Goal: Task Accomplishment & Management: Use online tool/utility

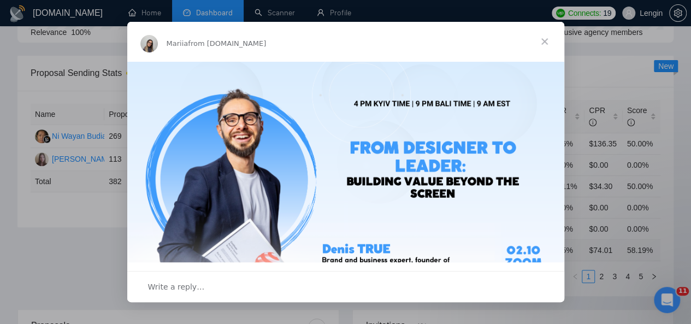
click at [543, 44] on span "Close" at bounding box center [544, 41] width 39 height 39
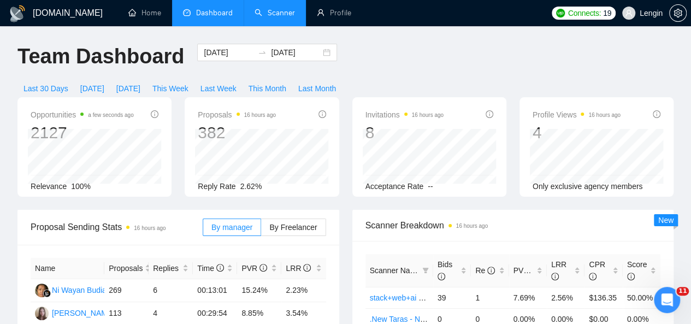
click at [264, 8] on link "Scanner" at bounding box center [275, 12] width 40 height 9
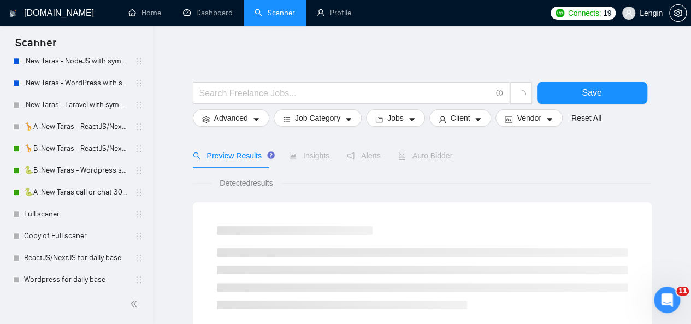
scroll to position [521, 0]
click at [84, 152] on link "🦒B .New Taras - ReactJS/NextJS rel exp 23/04" at bounding box center [76, 148] width 104 height 22
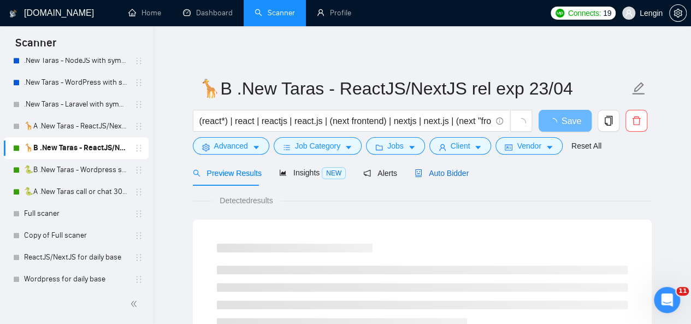
click at [451, 172] on span "Auto Bidder" at bounding box center [442, 173] width 54 height 9
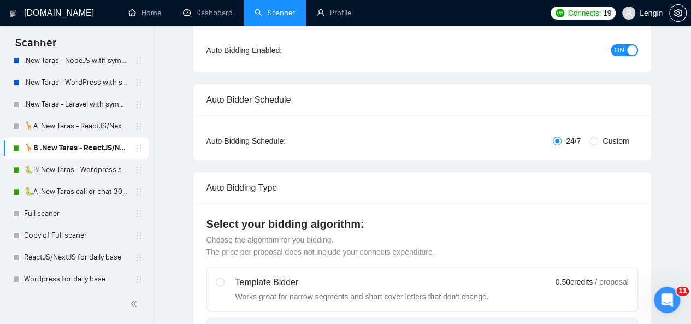
radio input "false"
radio input "true"
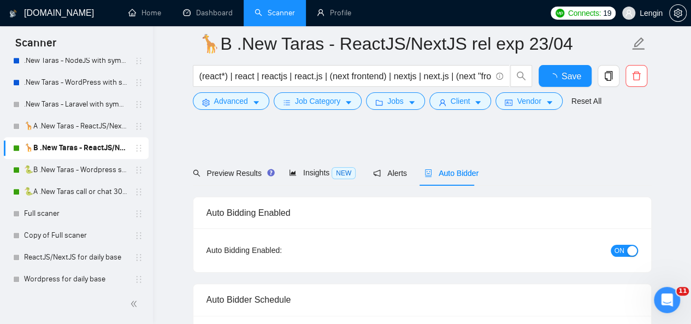
scroll to position [277, 0]
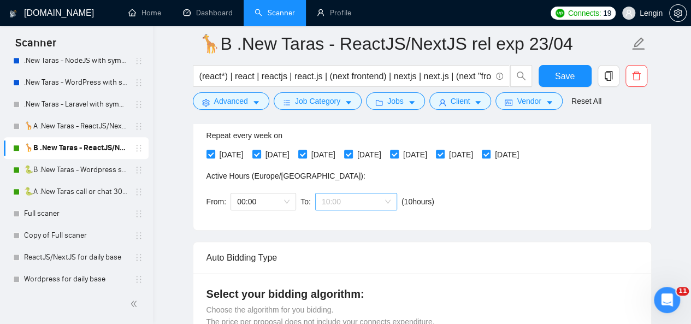
click at [377, 193] on span "10:00" at bounding box center [356, 201] width 69 height 16
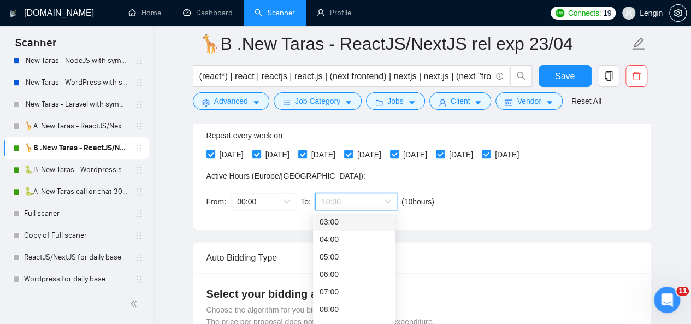
scroll to position [0, 0]
click at [350, 222] on span "(next day)" at bounding box center [356, 221] width 34 height 9
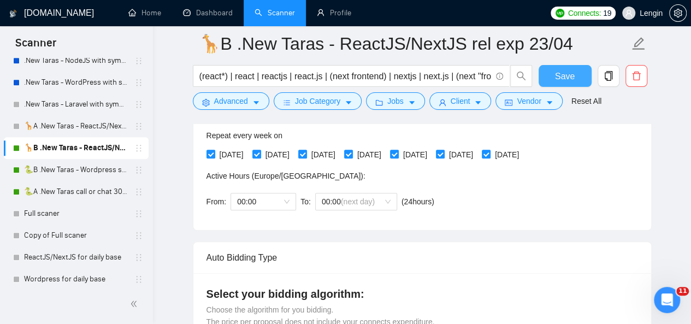
click at [560, 75] on span "Save" at bounding box center [565, 76] width 20 height 14
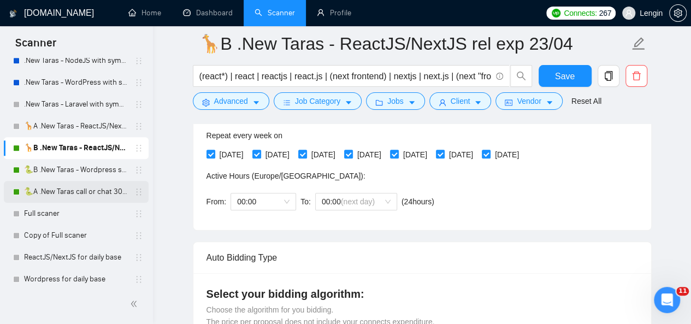
click at [55, 192] on link "🐍A .New Taras call or chat 30%view 0 reply 23/04" at bounding box center [76, 192] width 104 height 22
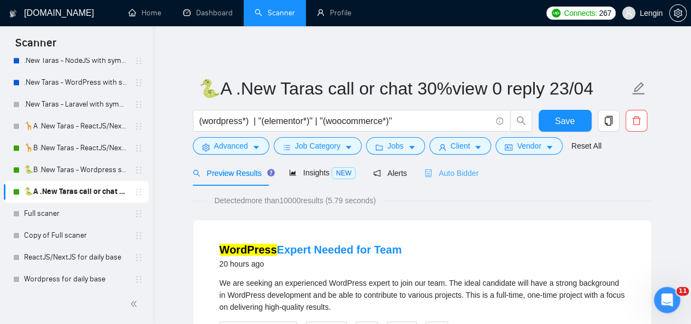
click at [447, 179] on div "Auto Bidder" at bounding box center [451, 173] width 54 height 26
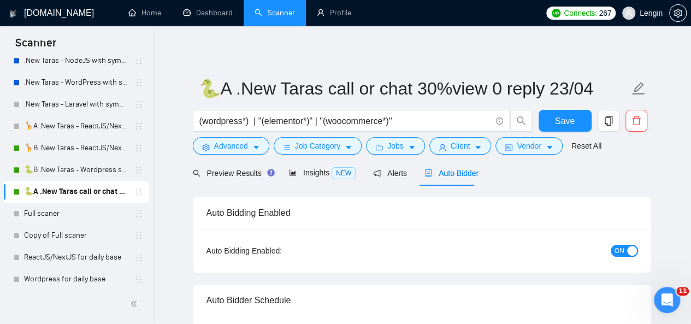
radio input "false"
radio input "true"
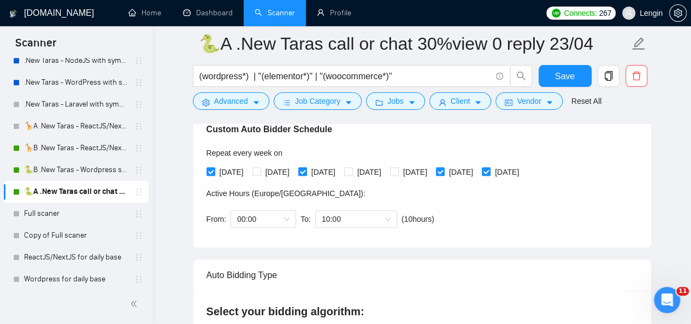
scroll to position [261, 0]
click at [382, 217] on span "10:00" at bounding box center [356, 218] width 69 height 16
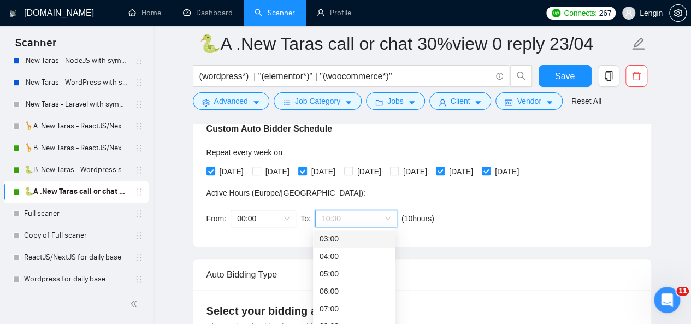
scroll to position [0, 0]
click at [357, 239] on span "(next day)" at bounding box center [356, 238] width 34 height 9
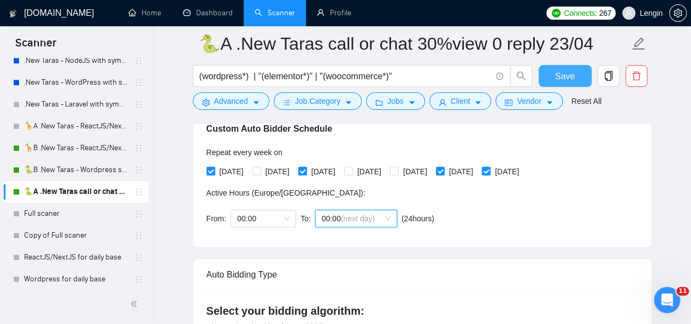
click at [557, 83] on button "Save" at bounding box center [565, 76] width 53 height 22
